Goal: Find contact information: Find contact information

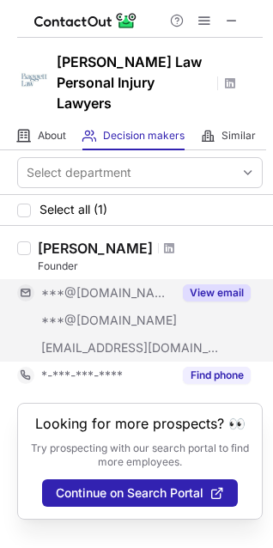
click at [221, 284] on button "View email" at bounding box center [217, 292] width 68 height 17
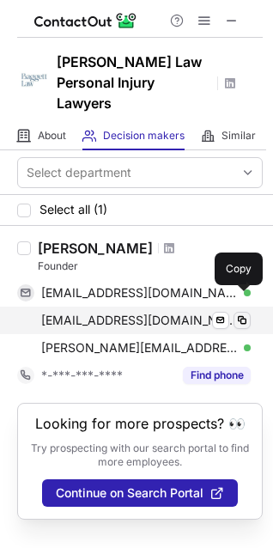
click at [240, 313] on span at bounding box center [242, 320] width 14 height 14
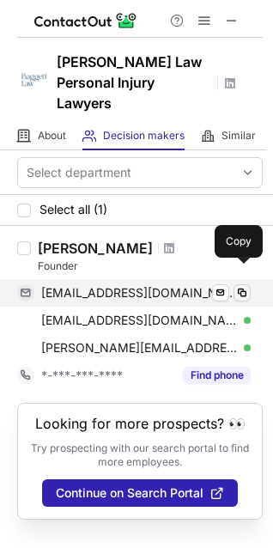
click at [243, 286] on span at bounding box center [242, 293] width 14 height 14
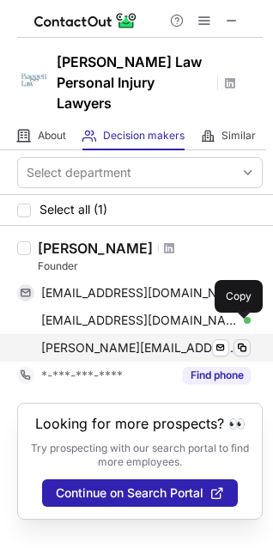
click at [238, 341] on span at bounding box center [242, 348] width 14 height 14
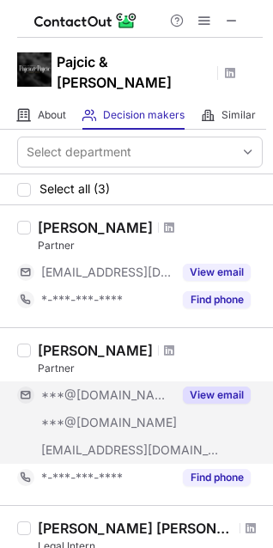
click at [230, 386] on button "View email" at bounding box center [217, 394] width 68 height 17
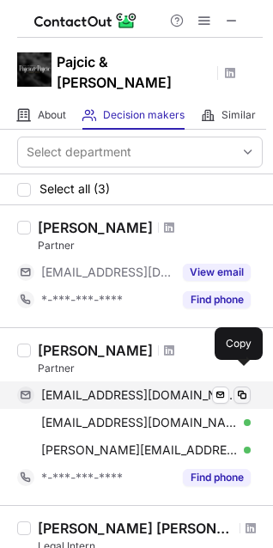
click at [245, 388] on span at bounding box center [242, 395] width 14 height 14
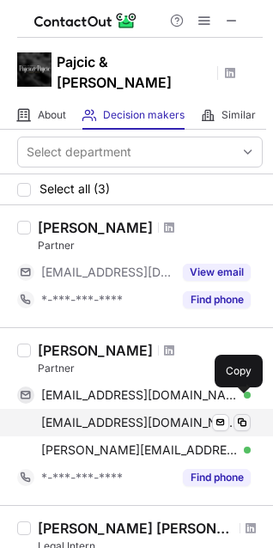
click at [245, 415] on span at bounding box center [242, 422] width 14 height 14
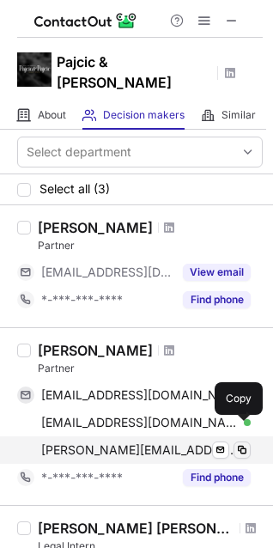
click at [238, 443] on span at bounding box center [242, 450] width 14 height 14
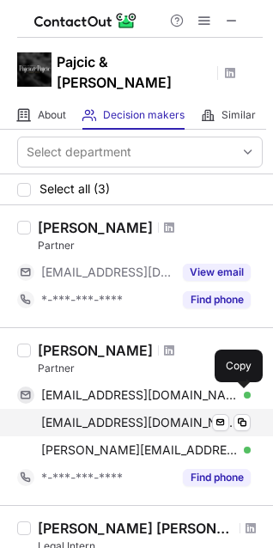
drag, startPoint x: 145, startPoint y: 329, endPoint x: 100, endPoint y: 403, distance: 86.7
click at [100, 415] on span "drayvin@gmail.com" at bounding box center [139, 422] width 197 height 15
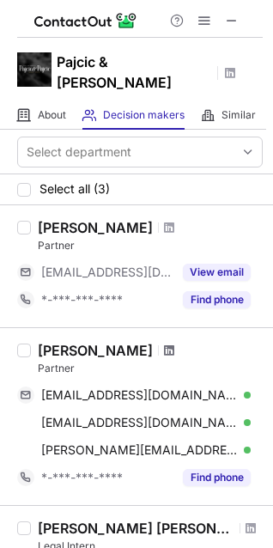
click at [164, 343] on span at bounding box center [169, 350] width 10 height 14
click at [164, 221] on span at bounding box center [169, 228] width 10 height 14
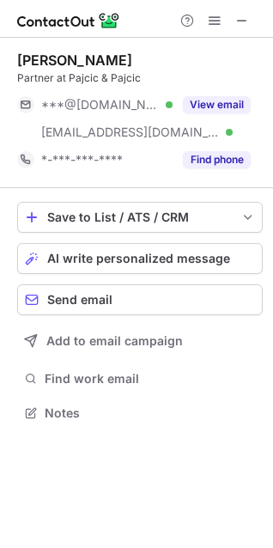
scroll to position [400, 273]
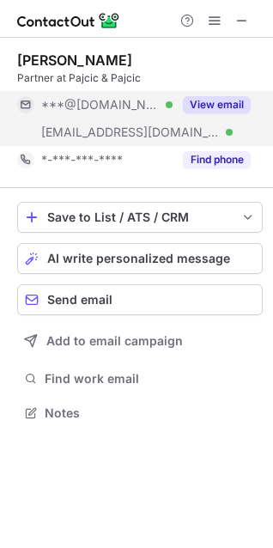
click at [211, 103] on button "View email" at bounding box center [217, 104] width 68 height 17
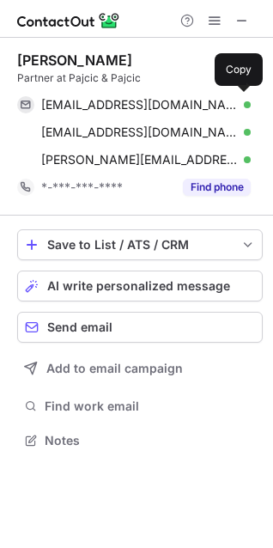
scroll to position [427, 273]
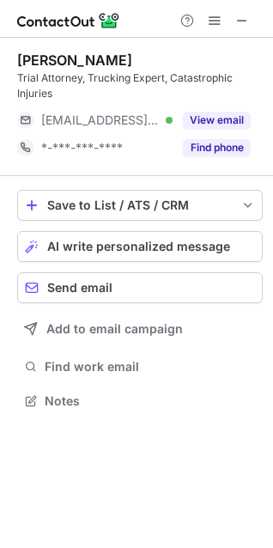
scroll to position [388, 273]
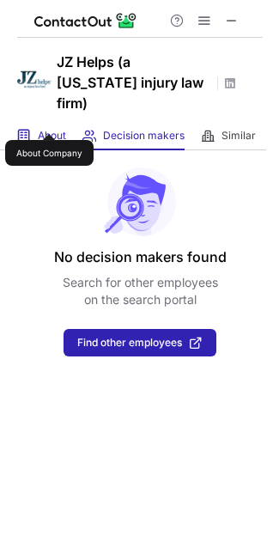
click at [49, 129] on span "About" at bounding box center [52, 136] width 28 height 14
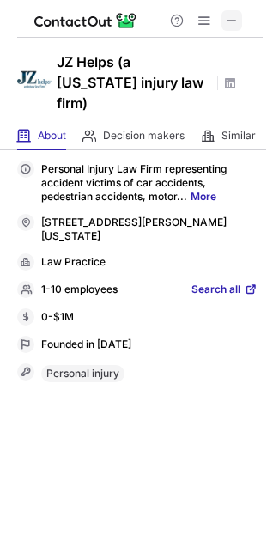
click at [230, 14] on span at bounding box center [232, 21] width 14 height 14
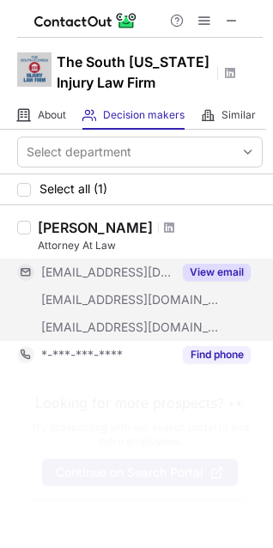
click at [215, 271] on button "View email" at bounding box center [217, 272] width 68 height 17
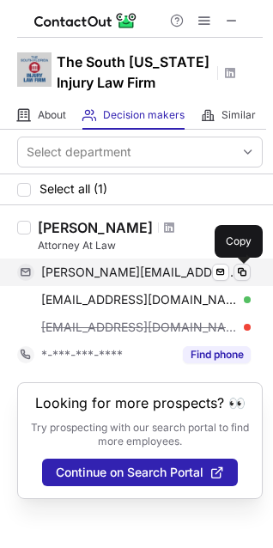
click at [242, 274] on span at bounding box center [242, 272] width 14 height 14
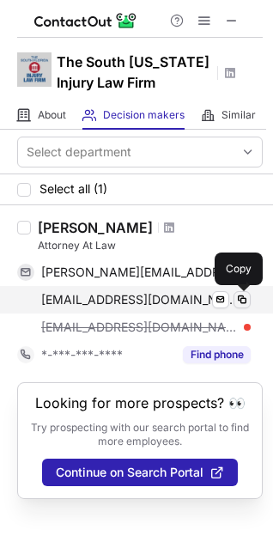
click at [240, 299] on span at bounding box center [242, 300] width 14 height 14
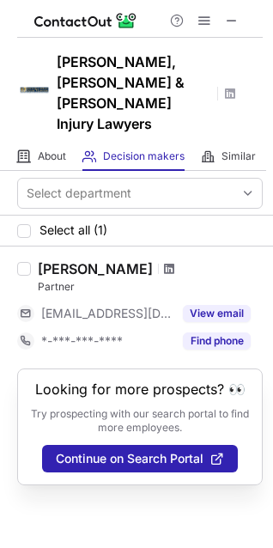
click at [164, 262] on span at bounding box center [169, 269] width 10 height 14
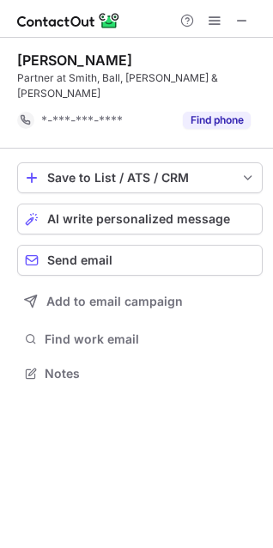
scroll to position [345, 273]
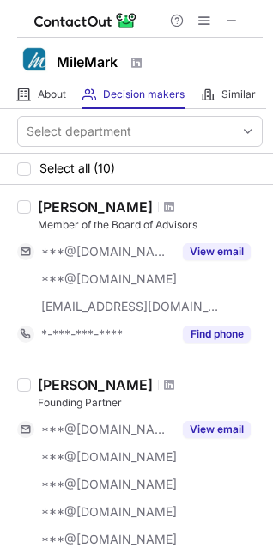
drag, startPoint x: 260, startPoint y: 172, endPoint x: 269, endPoint y: 169, distance: 9.0
click at [269, 169] on div "Select department Select all (10) [PERSON_NAME] Member of the Board of Advisors…" at bounding box center [136, 328] width 273 height 439
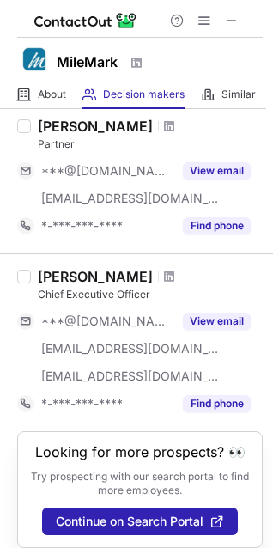
scroll to position [1693, 0]
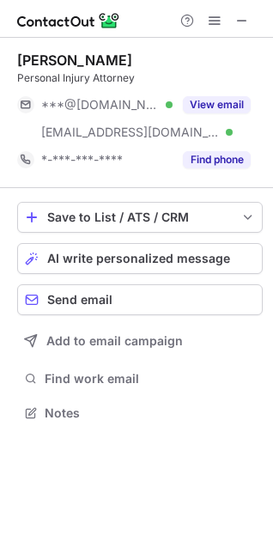
scroll to position [400, 273]
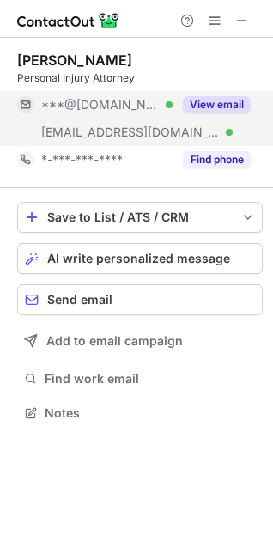
click at [196, 97] on button "View email" at bounding box center [217, 104] width 68 height 17
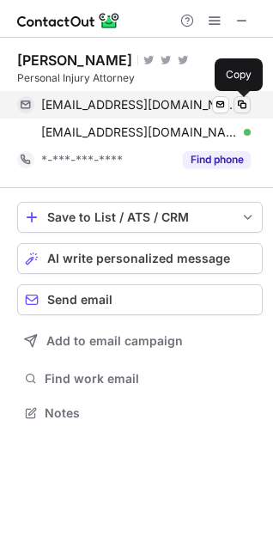
click at [243, 102] on span at bounding box center [242, 105] width 14 height 14
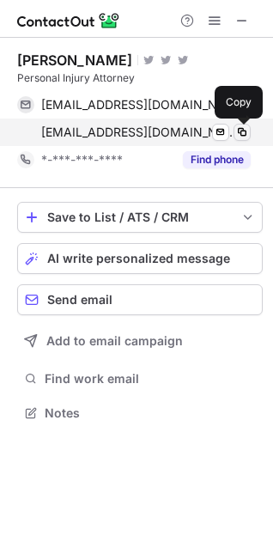
click at [240, 131] on span at bounding box center [242, 132] width 14 height 14
